Goal: Task Accomplishment & Management: Manage account settings

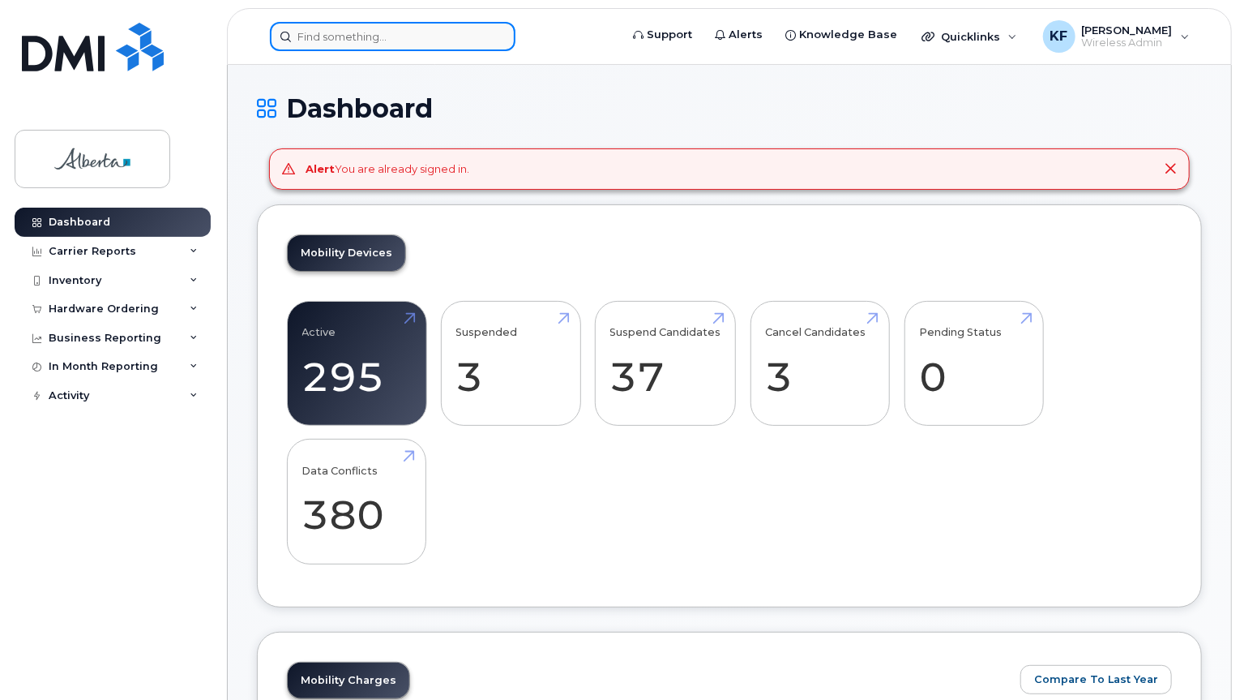
click at [405, 35] on input at bounding box center [393, 36] width 246 height 29
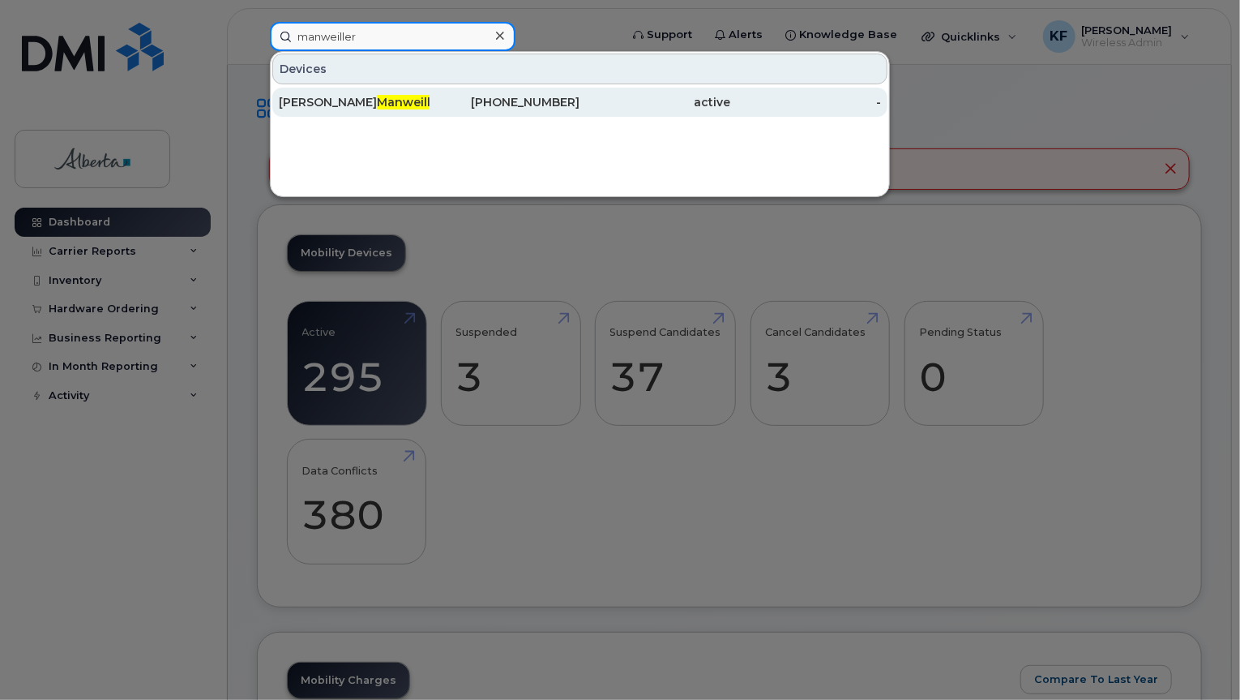
type input "manweiller"
click at [382, 103] on span "Manweiller" at bounding box center [410, 102] width 66 height 15
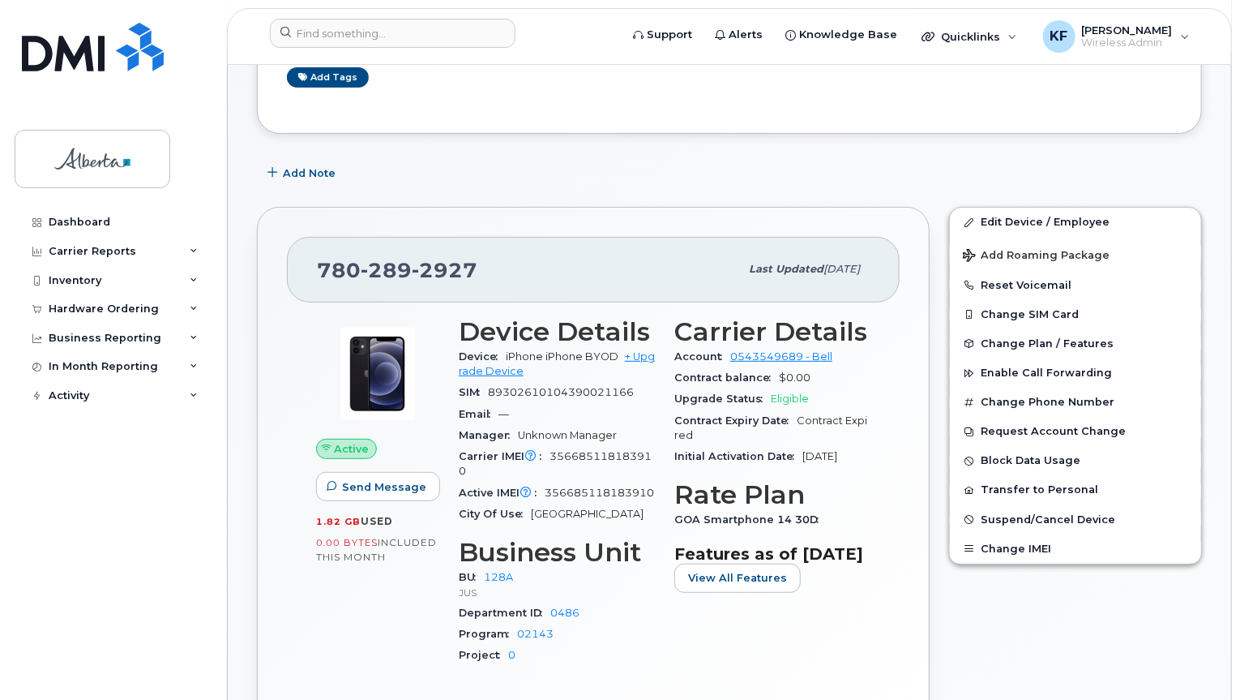
scroll to position [175, 0]
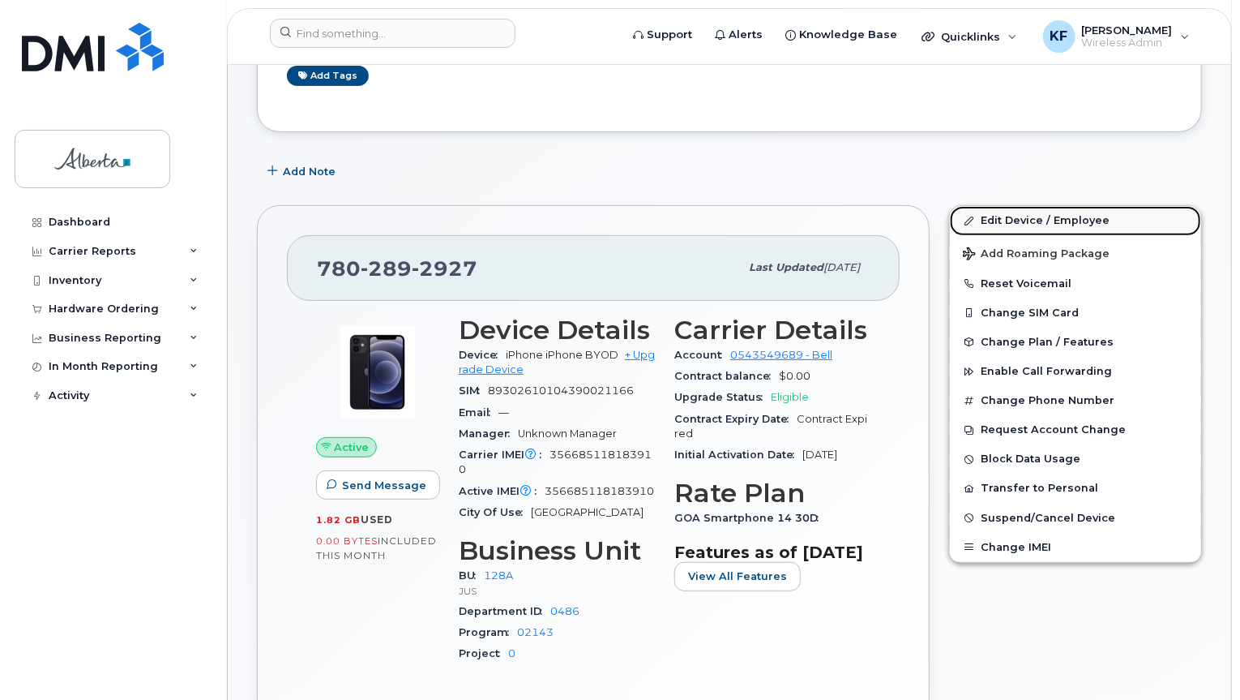
click at [1019, 219] on link "Edit Device / Employee" at bounding box center [1075, 220] width 251 height 29
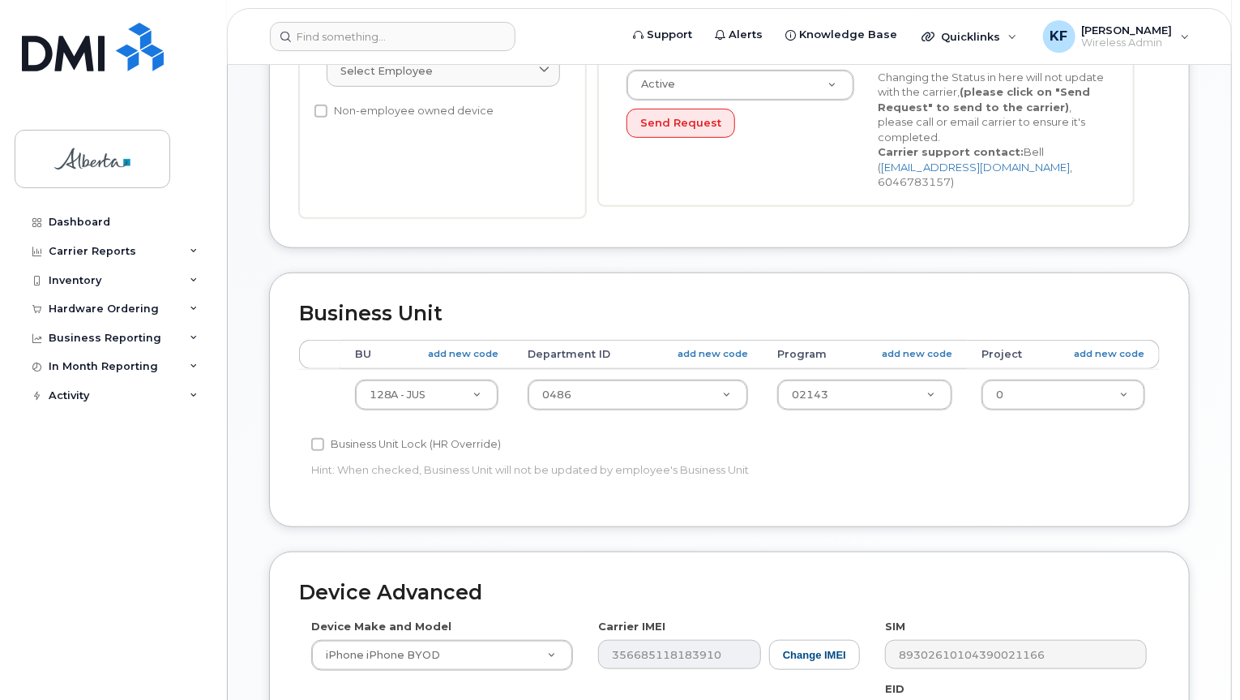
scroll to position [438, 0]
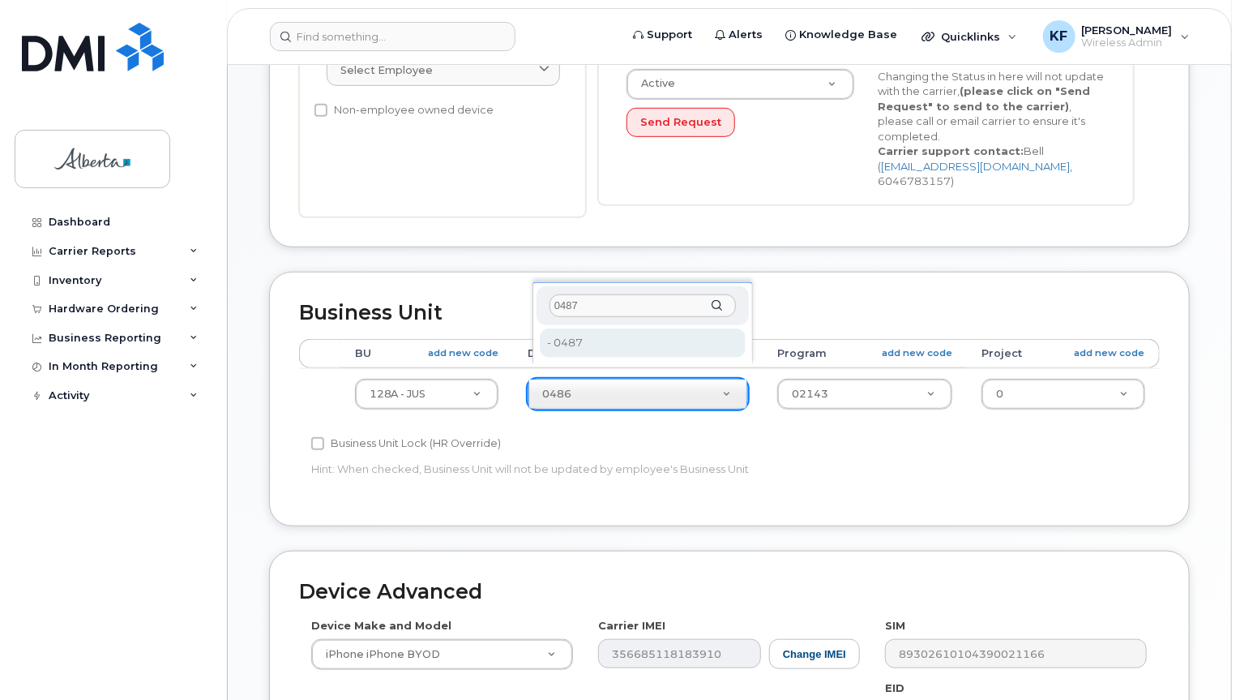
type input "0487"
type input "5747491"
type input "0047"
type input "5747168"
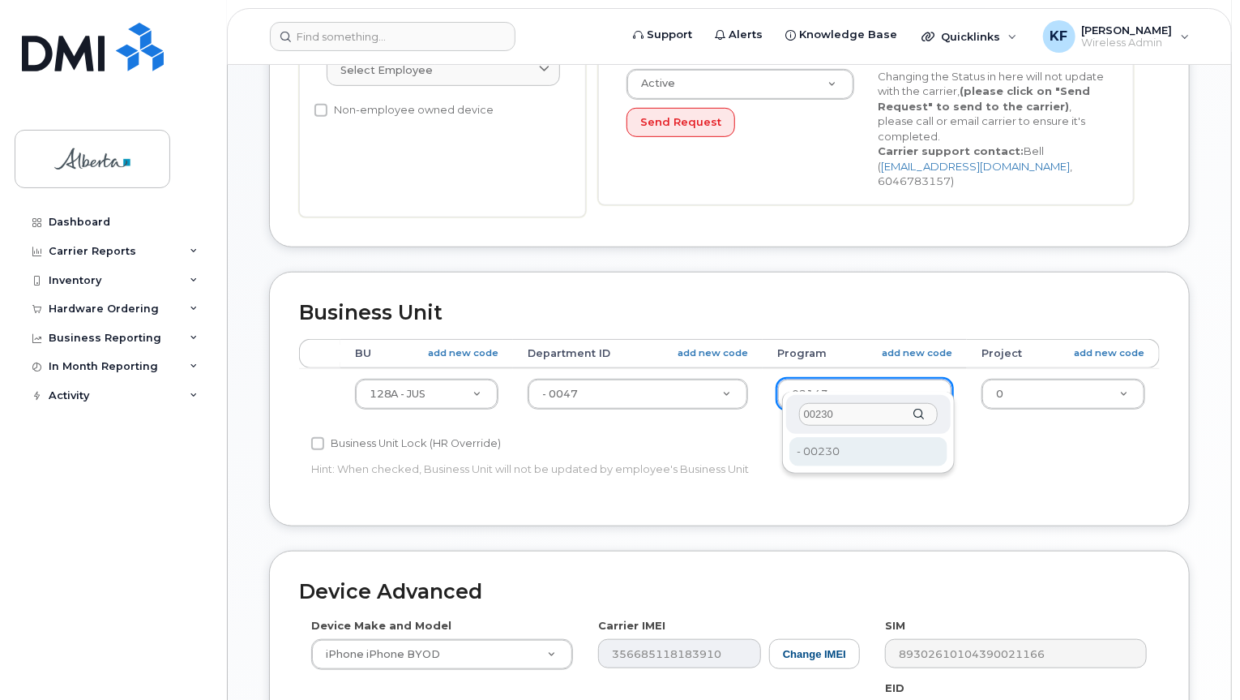
type input "00230"
type input "5750093"
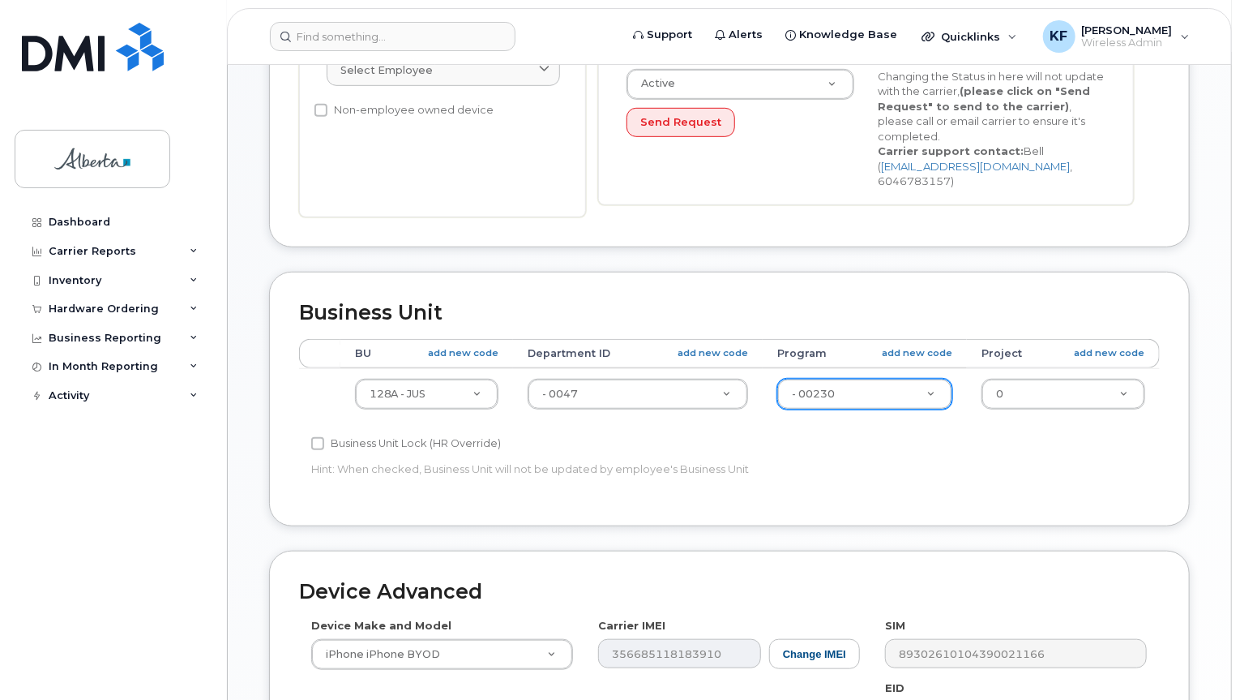
click at [901, 448] on div "Accounting Categories Rules BU add new code Department ID add new code Program …" at bounding box center [729, 418] width 861 height 158
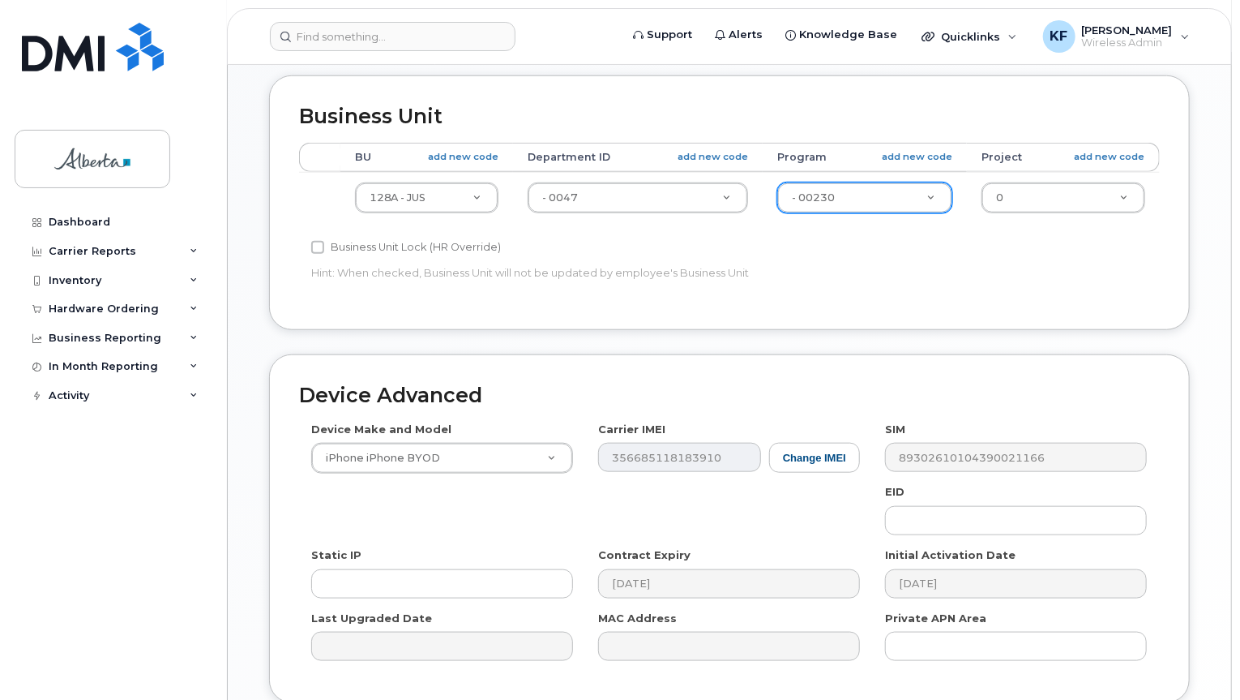
scroll to position [754, 0]
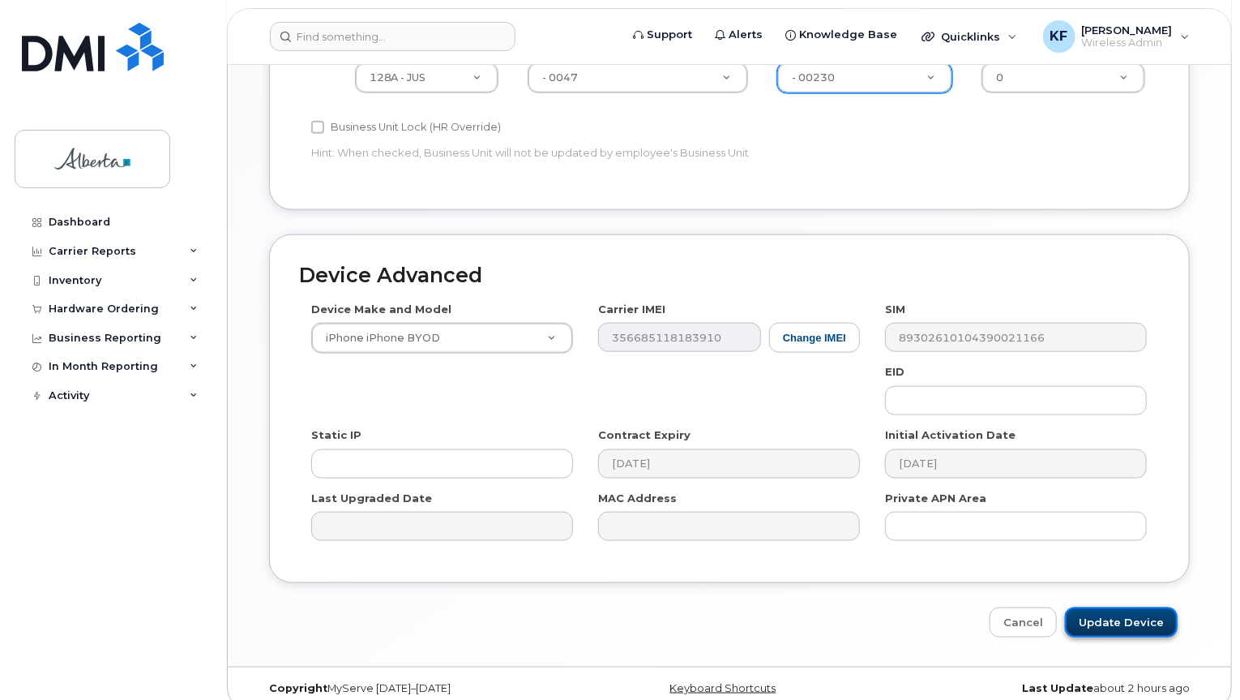
click at [1130, 614] on input "Update Device" at bounding box center [1121, 622] width 113 height 30
type input "Saving..."
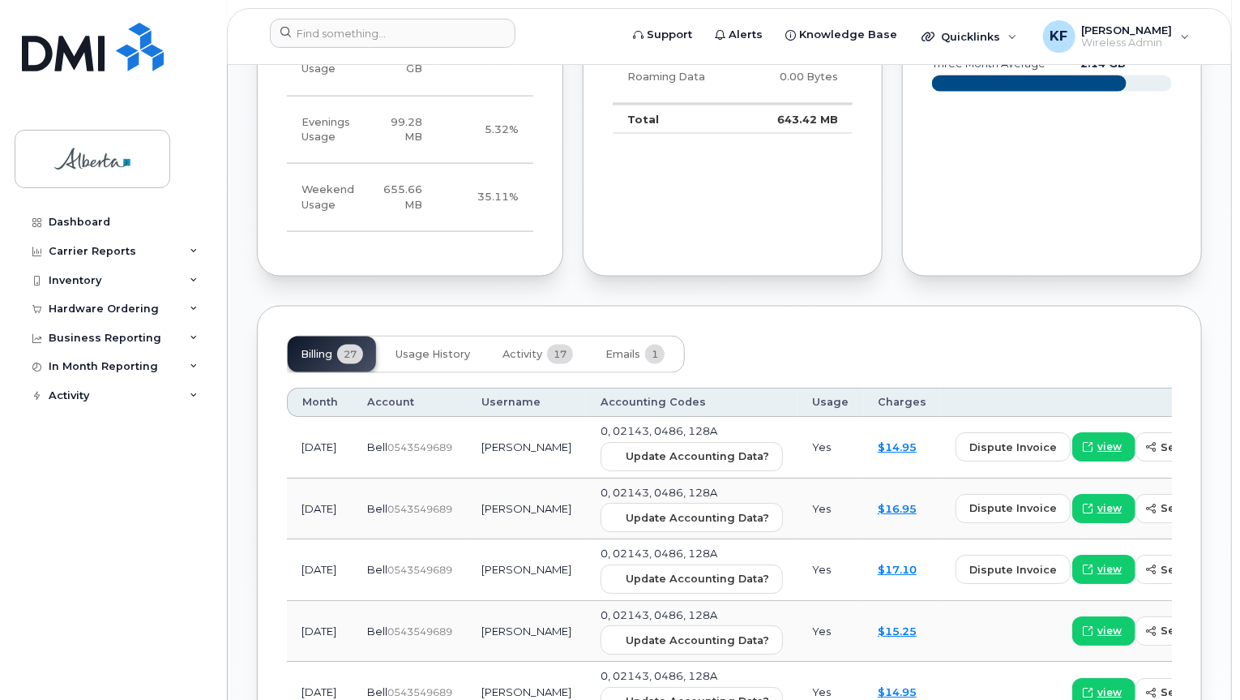
scroll to position [1093, 0]
